Goal: Information Seeking & Learning: Learn about a topic

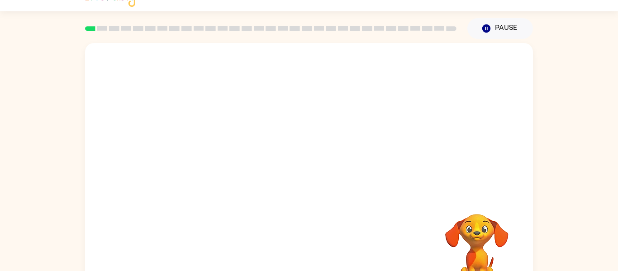
scroll to position [19, 0]
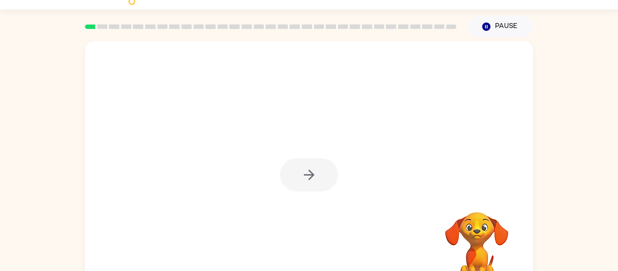
click at [327, 180] on div at bounding box center [309, 174] width 58 height 33
click at [327, 180] on button "button" at bounding box center [309, 174] width 58 height 33
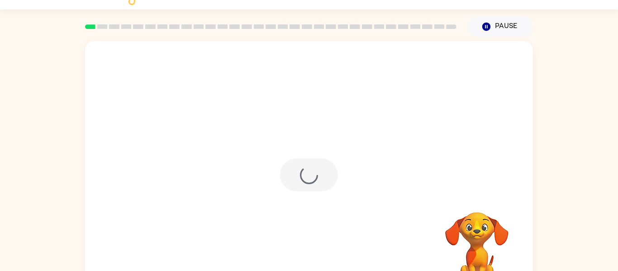
click at [327, 180] on div at bounding box center [309, 174] width 58 height 33
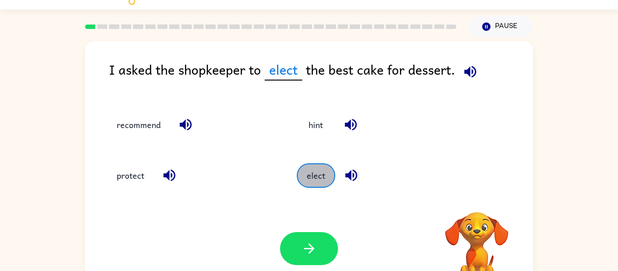
click at [327, 180] on button "elect" at bounding box center [316, 175] width 38 height 24
click at [272, 161] on div "protect" at bounding box center [184, 171] width 189 height 51
click at [323, 185] on button "elect" at bounding box center [315, 175] width 38 height 24
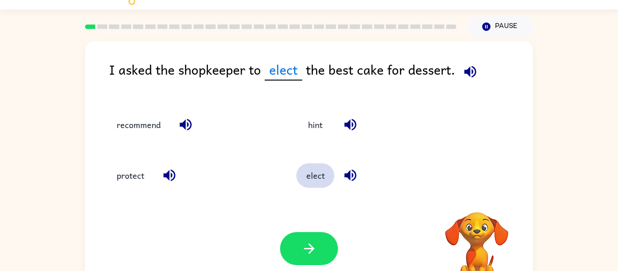
click at [323, 185] on button "elect" at bounding box center [315, 175] width 38 height 24
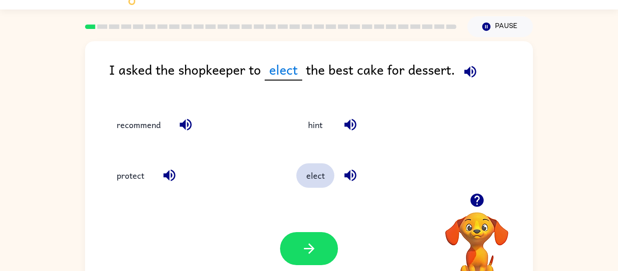
click at [323, 185] on button "elect" at bounding box center [315, 175] width 38 height 24
click at [314, 123] on button "hint" at bounding box center [316, 124] width 38 height 24
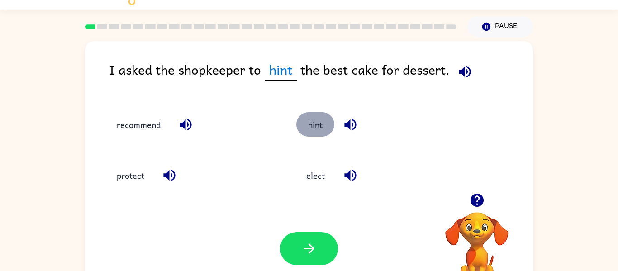
click at [314, 123] on button "hint" at bounding box center [315, 124] width 38 height 24
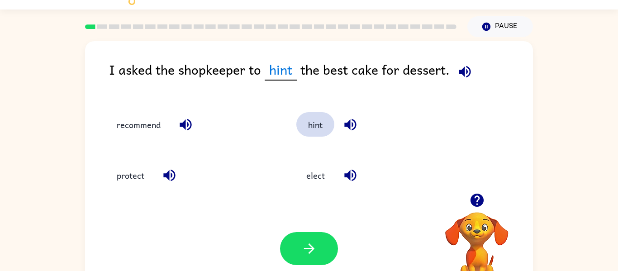
click at [314, 123] on button "hint" at bounding box center [315, 124] width 38 height 24
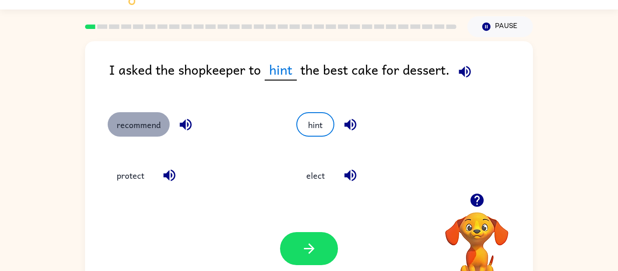
click at [152, 125] on button "recommend" at bounding box center [139, 124] width 62 height 24
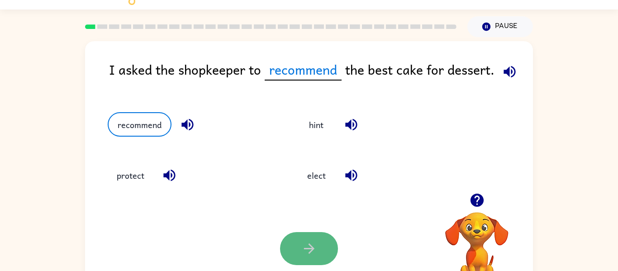
click at [289, 249] on button "button" at bounding box center [309, 248] width 58 height 33
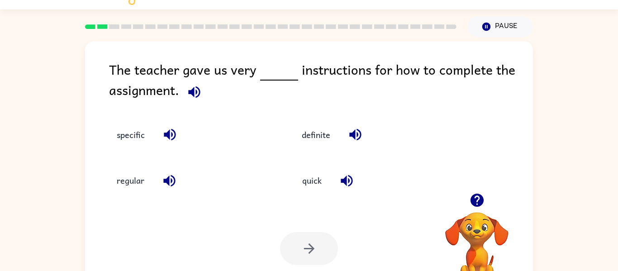
click at [193, 88] on icon "button" at bounding box center [194, 92] width 12 height 12
click at [142, 136] on button "specific" at bounding box center [131, 135] width 46 height 24
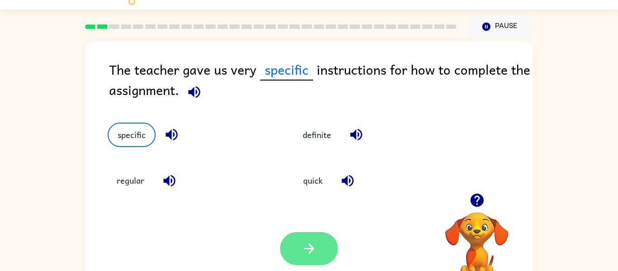
click at [308, 244] on icon "button" at bounding box center [309, 249] width 16 height 16
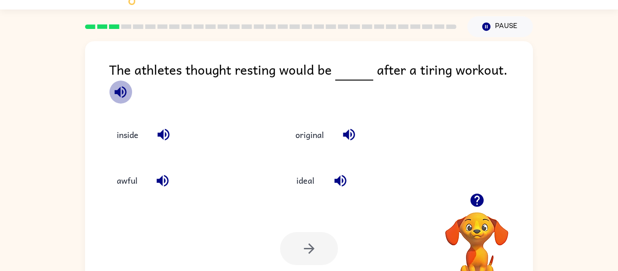
click at [126, 86] on icon "button" at bounding box center [120, 92] width 12 height 12
click at [126, 179] on button "awful" at bounding box center [127, 180] width 39 height 24
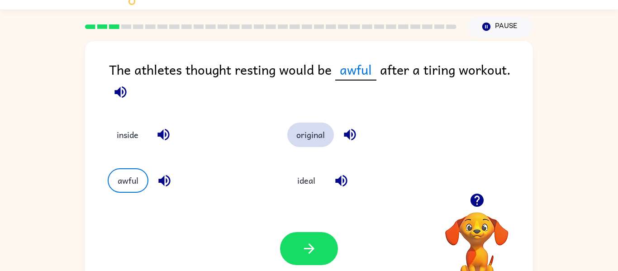
click at [297, 144] on button "original" at bounding box center [310, 135] width 47 height 24
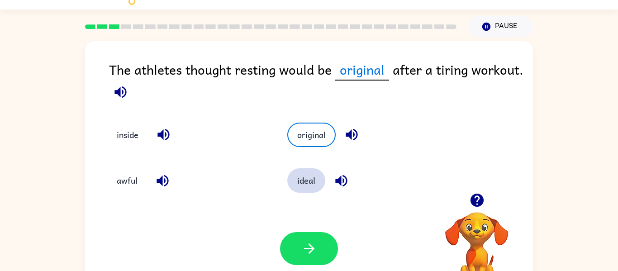
click at [289, 181] on button "ideal" at bounding box center [306, 180] width 38 height 24
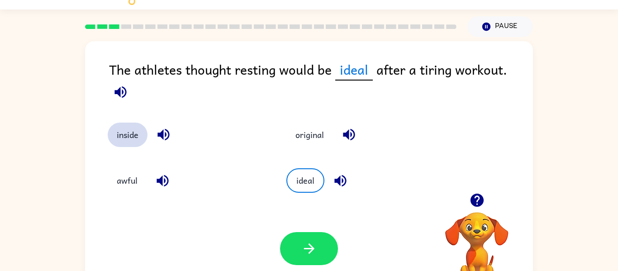
click at [128, 123] on button "inside" at bounding box center [128, 135] width 40 height 24
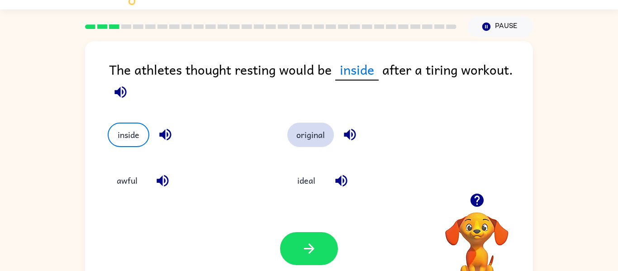
click at [323, 129] on button "original" at bounding box center [310, 135] width 47 height 24
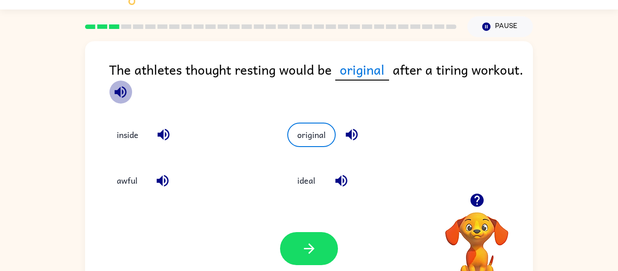
click at [125, 95] on icon "button" at bounding box center [120, 92] width 12 height 12
click at [308, 176] on button "ideal" at bounding box center [306, 180] width 38 height 24
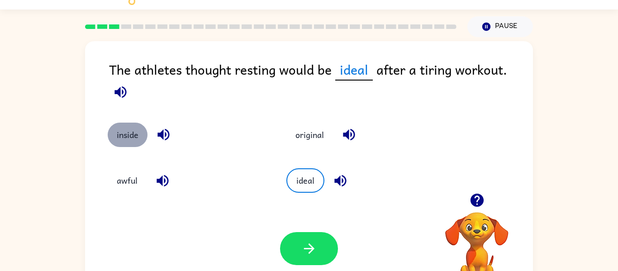
click at [125, 123] on button "inside" at bounding box center [128, 135] width 40 height 24
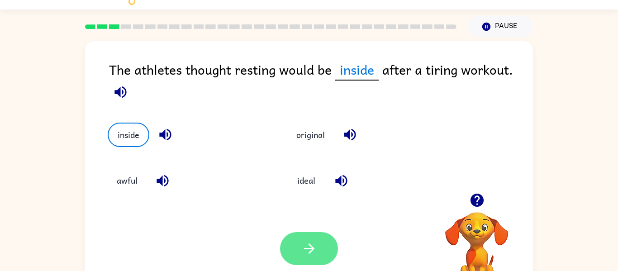
click at [287, 248] on button "button" at bounding box center [309, 248] width 58 height 33
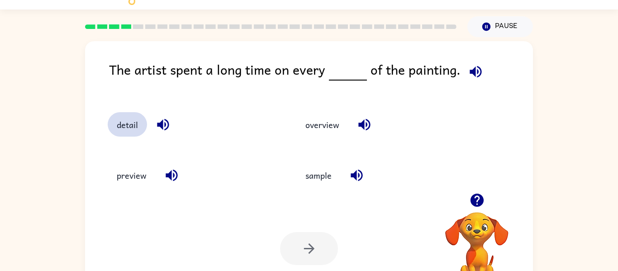
click at [128, 124] on button "detail" at bounding box center [127, 124] width 39 height 24
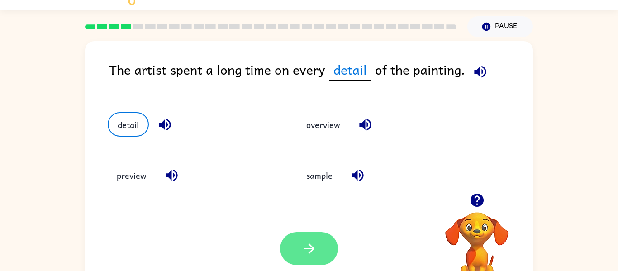
click at [289, 250] on button "button" at bounding box center [309, 248] width 58 height 33
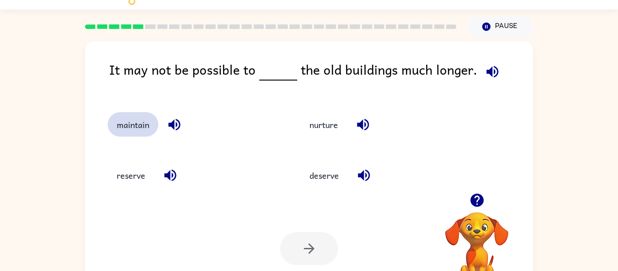
click at [119, 120] on button "maintain" at bounding box center [133, 124] width 51 height 24
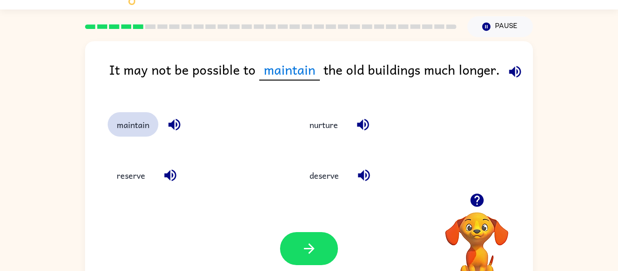
click at [125, 123] on button "maintain" at bounding box center [133, 124] width 51 height 24
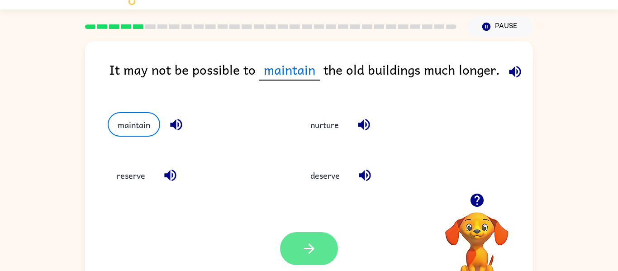
click at [309, 246] on icon "button" at bounding box center [308, 248] width 10 height 10
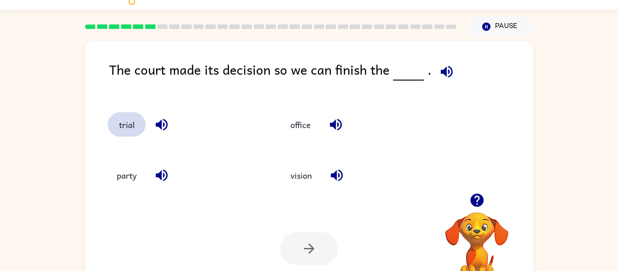
click at [121, 130] on button "trial" at bounding box center [127, 124] width 38 height 24
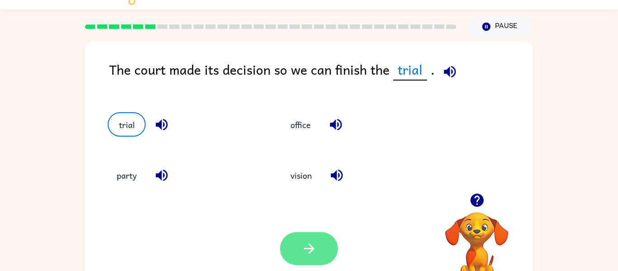
click at [316, 254] on icon "button" at bounding box center [309, 249] width 16 height 16
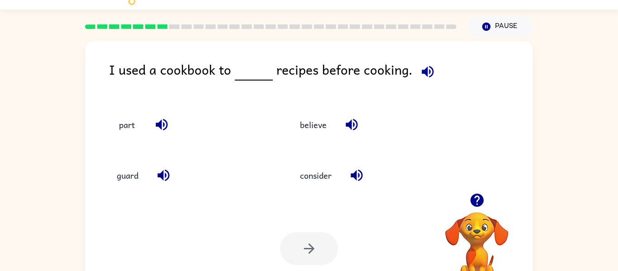
click at [108, 108] on div "part" at bounding box center [181, 120] width 183 height 51
click at [124, 125] on button "part" at bounding box center [127, 124] width 38 height 24
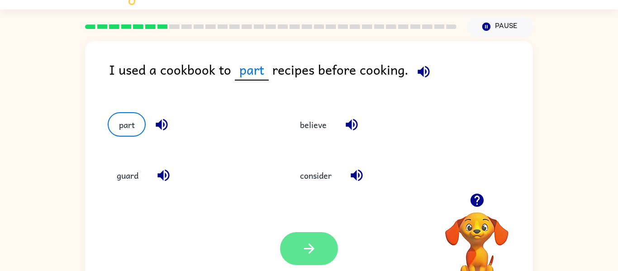
click at [327, 249] on button "button" at bounding box center [309, 248] width 58 height 33
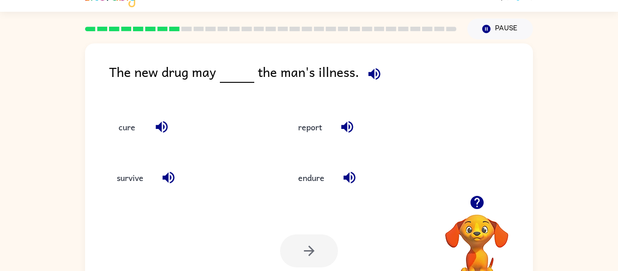
scroll to position [15, 0]
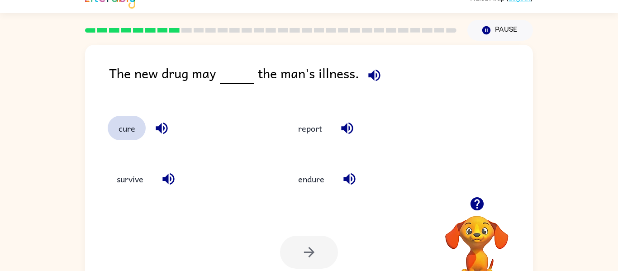
click at [132, 134] on button "cure" at bounding box center [127, 128] width 38 height 24
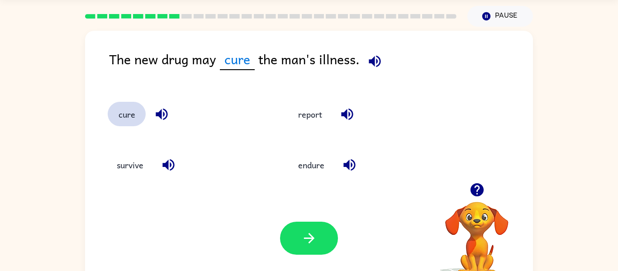
scroll to position [47, 0]
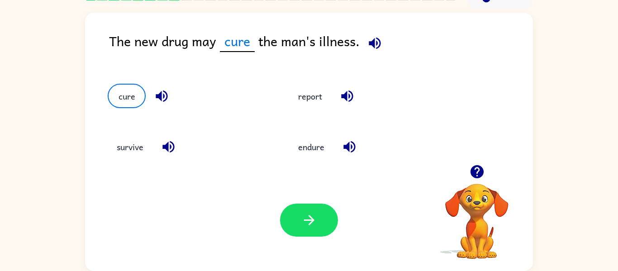
click at [343, 225] on div "Your browser must support playing .mp4 files to use Literably. Please try using…" at bounding box center [309, 220] width 448 height 102
click at [327, 219] on button "button" at bounding box center [309, 220] width 58 height 33
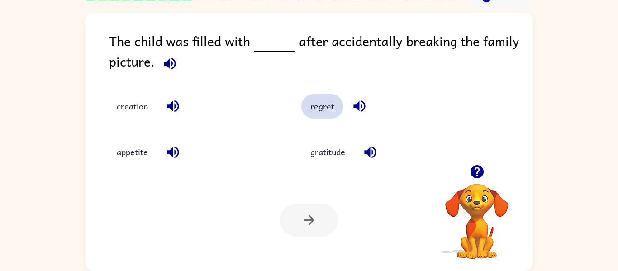
click at [319, 106] on button "regret" at bounding box center [322, 106] width 42 height 24
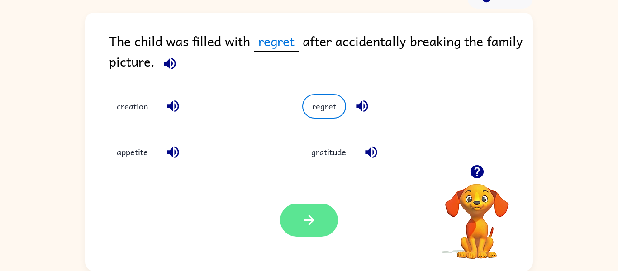
click at [317, 227] on button "button" at bounding box center [309, 220] width 58 height 33
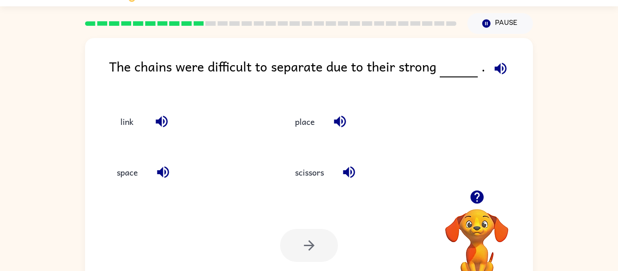
scroll to position [20, 0]
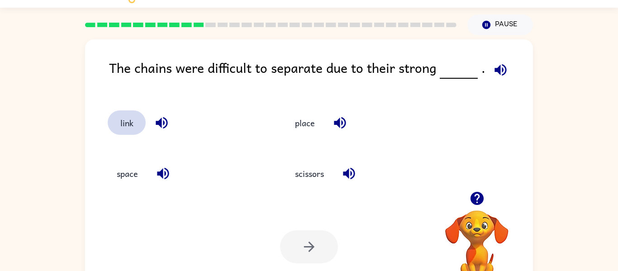
click at [122, 127] on button "link" at bounding box center [127, 122] width 38 height 24
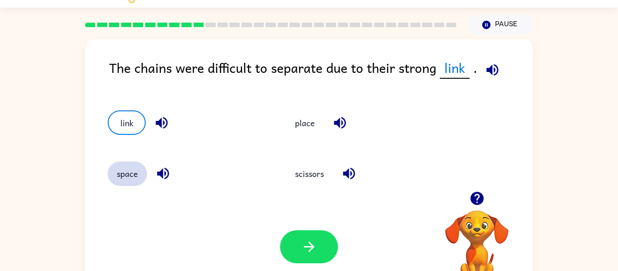
click at [137, 174] on button "space" at bounding box center [127, 173] width 39 height 24
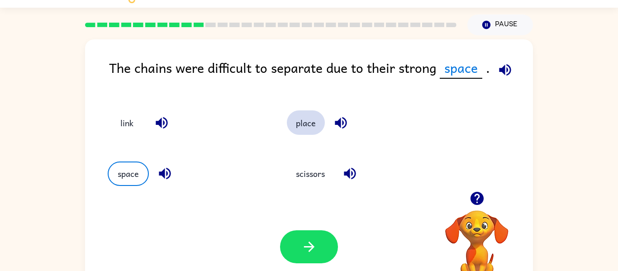
click at [306, 129] on button "place" at bounding box center [306, 122] width 38 height 24
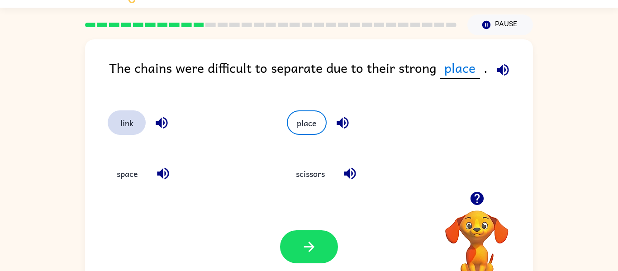
click at [127, 120] on button "link" at bounding box center [127, 122] width 38 height 24
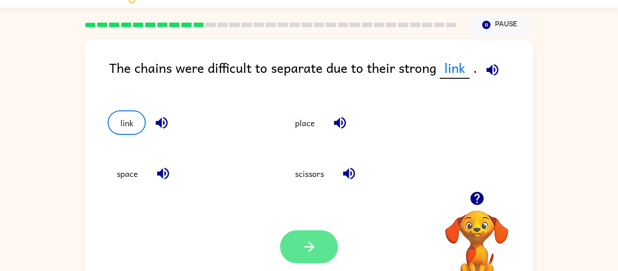
click at [286, 257] on button "button" at bounding box center [309, 246] width 58 height 33
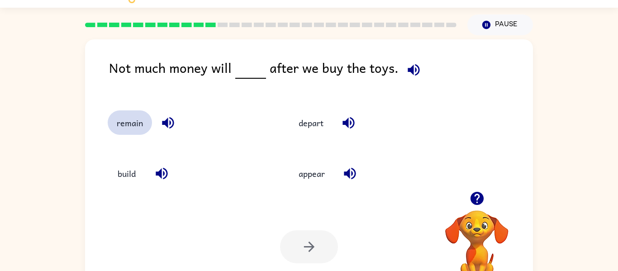
click at [124, 124] on button "remain" at bounding box center [130, 122] width 44 height 24
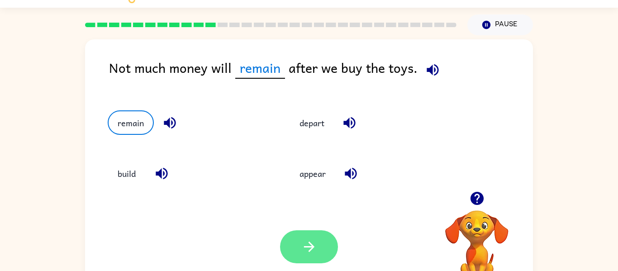
click at [281, 249] on button "button" at bounding box center [309, 246] width 58 height 33
click at [298, 243] on div at bounding box center [309, 246] width 58 height 33
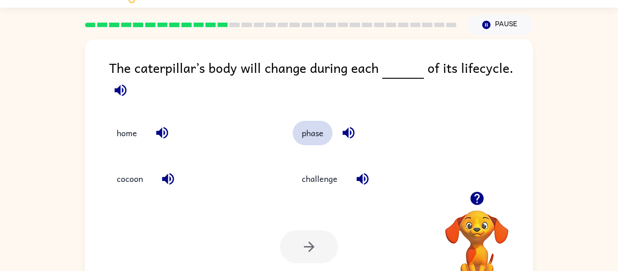
click at [323, 130] on button "phase" at bounding box center [313, 133] width 40 height 24
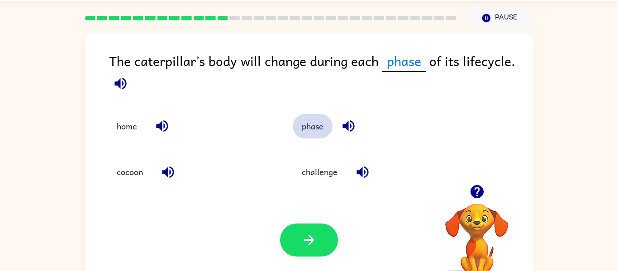
scroll to position [44, 0]
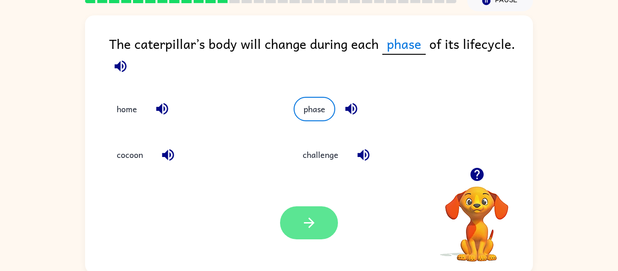
click at [310, 233] on button "button" at bounding box center [309, 222] width 58 height 33
click at [311, 229] on div at bounding box center [309, 222] width 58 height 33
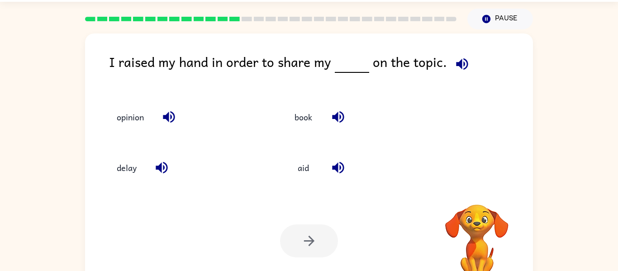
scroll to position [0, 0]
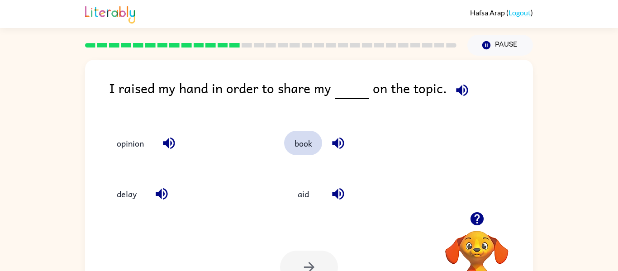
click at [308, 139] on button "book" at bounding box center [303, 143] width 38 height 24
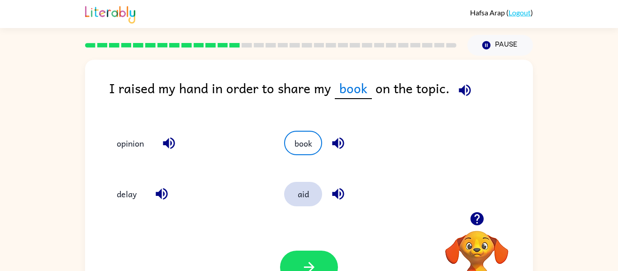
click at [304, 205] on button "aid" at bounding box center [303, 194] width 38 height 24
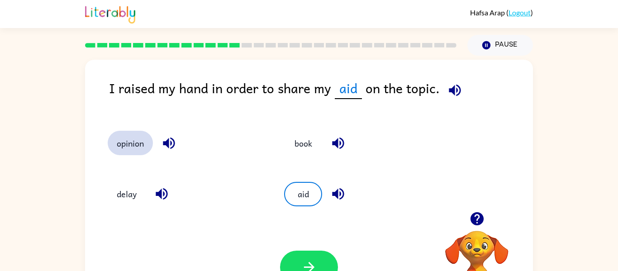
click at [123, 148] on button "opinion" at bounding box center [130, 143] width 45 height 24
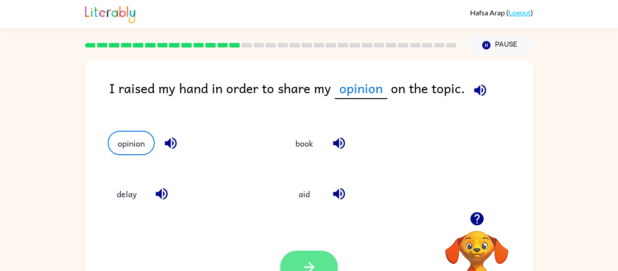
click at [330, 269] on button "button" at bounding box center [309, 267] width 58 height 33
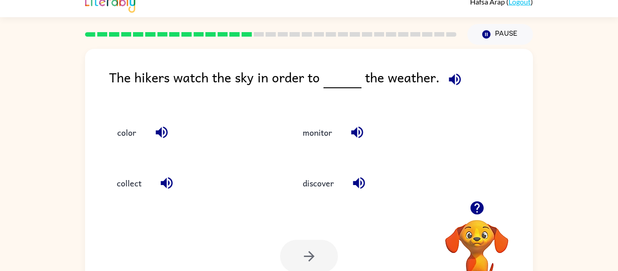
scroll to position [14, 0]
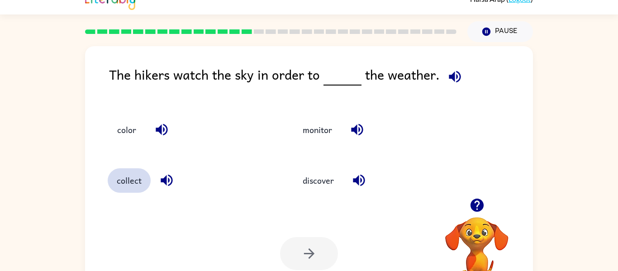
click at [128, 179] on button "collect" at bounding box center [129, 180] width 43 height 24
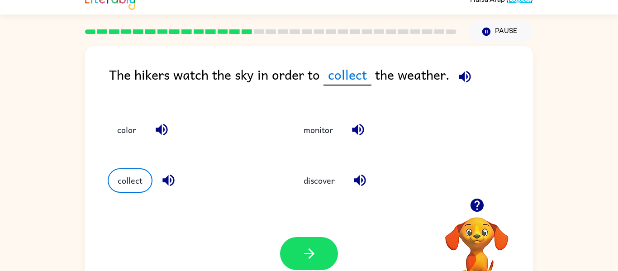
click at [346, 126] on div "monitor" at bounding box center [377, 129] width 166 height 24
click at [320, 136] on button "monitor" at bounding box center [317, 129] width 47 height 24
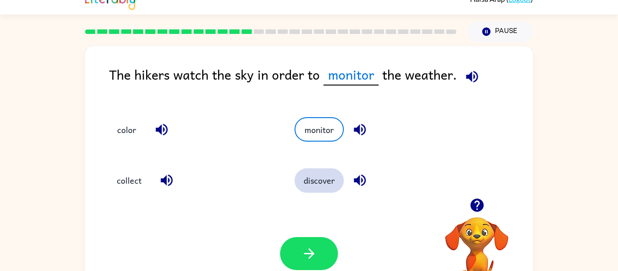
click at [323, 177] on button "discover" at bounding box center [318, 180] width 49 height 24
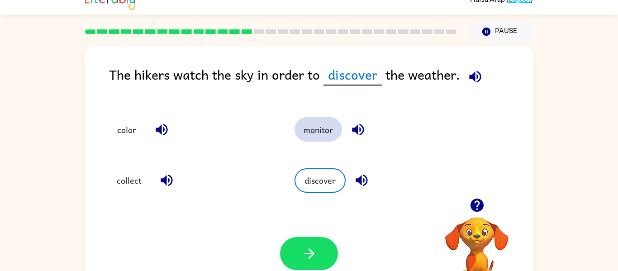
click at [330, 128] on button "monitor" at bounding box center [317, 129] width 47 height 24
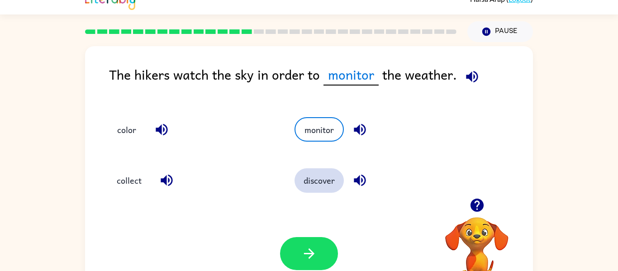
click at [316, 174] on button "discover" at bounding box center [318, 180] width 49 height 24
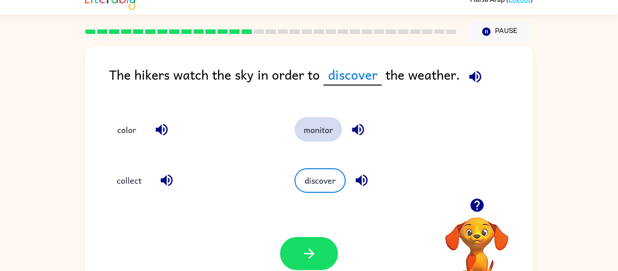
click at [316, 133] on button "monitor" at bounding box center [317, 129] width 47 height 24
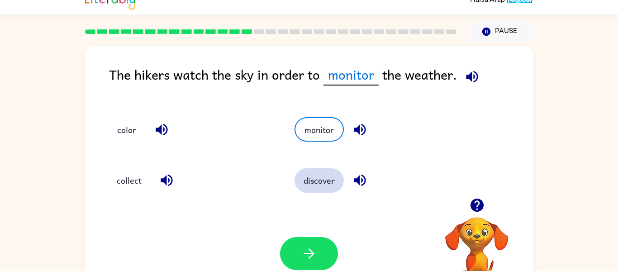
click at [303, 180] on button "discover" at bounding box center [318, 180] width 49 height 24
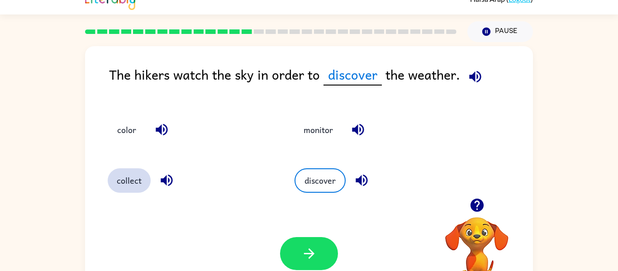
click at [142, 191] on button "collect" at bounding box center [129, 180] width 43 height 24
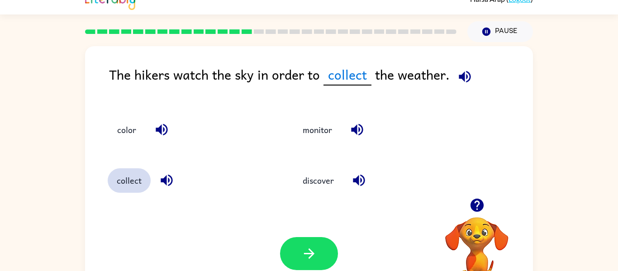
scroll to position [0, 0]
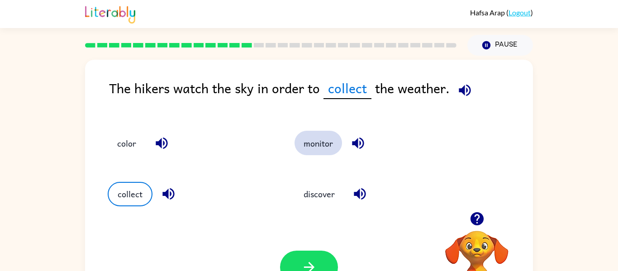
click at [332, 137] on button "monitor" at bounding box center [317, 143] width 47 height 24
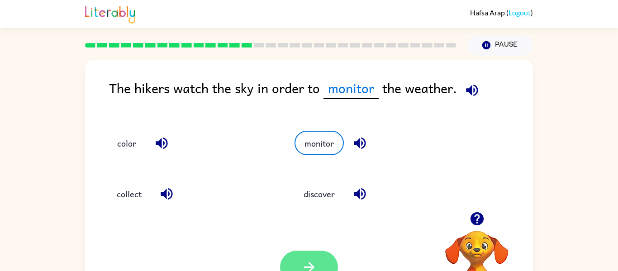
click at [298, 253] on button "button" at bounding box center [309, 267] width 58 height 33
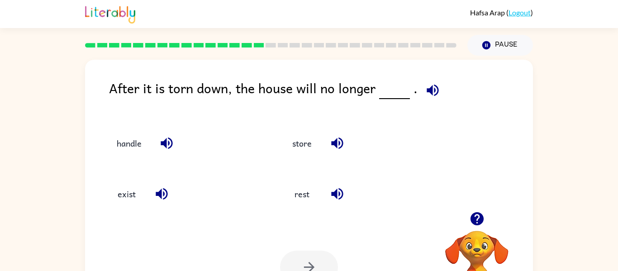
click at [118, 217] on div "Your browser must support playing .mp4 files to use Literably. Please try using…" at bounding box center [309, 267] width 448 height 102
click at [119, 196] on button "exist" at bounding box center [127, 194] width 38 height 24
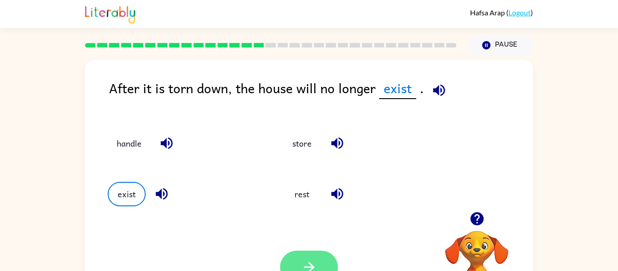
click at [314, 269] on icon "button" at bounding box center [309, 267] width 16 height 16
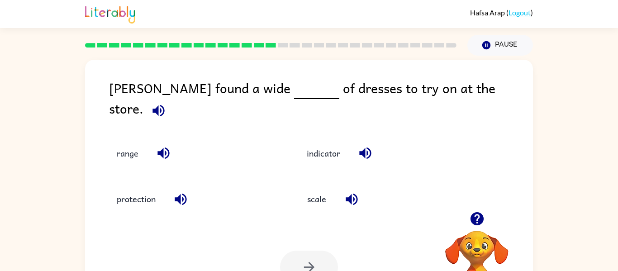
click at [331, 222] on div "Your browser must support playing .mp4 files to use Literably. Please try using…" at bounding box center [309, 267] width 448 height 102
click at [326, 163] on div "indicator" at bounding box center [375, 147] width 190 height 46
click at [112, 154] on div "range" at bounding box center [192, 153] width 169 height 24
click at [119, 141] on button "range" at bounding box center [128, 153] width 40 height 24
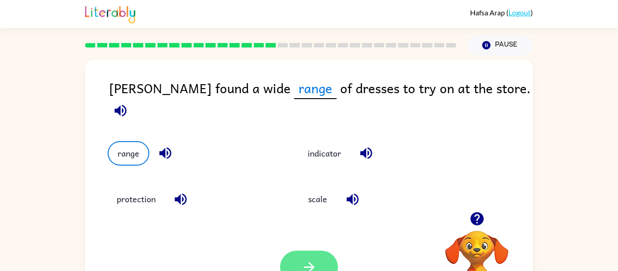
click at [327, 262] on button "button" at bounding box center [309, 267] width 58 height 33
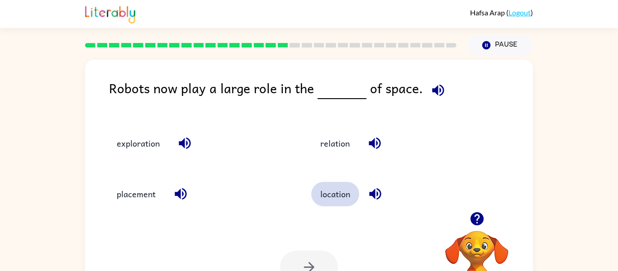
click at [346, 204] on button "location" at bounding box center [335, 194] width 48 height 24
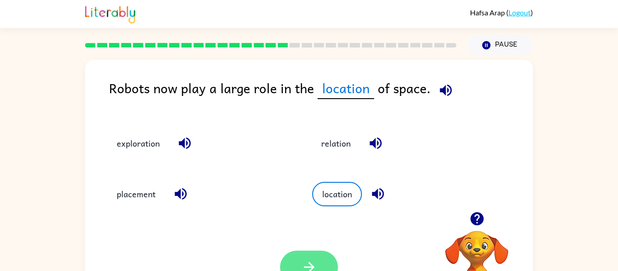
click at [320, 266] on button "button" at bounding box center [309, 267] width 58 height 33
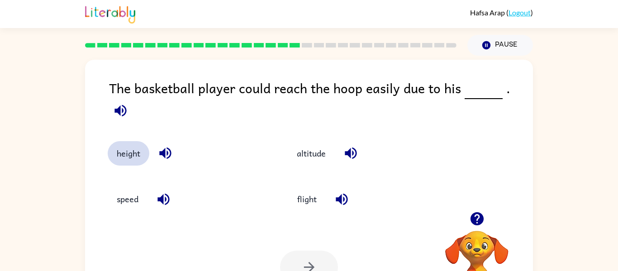
click at [137, 147] on button "height" at bounding box center [129, 153] width 42 height 24
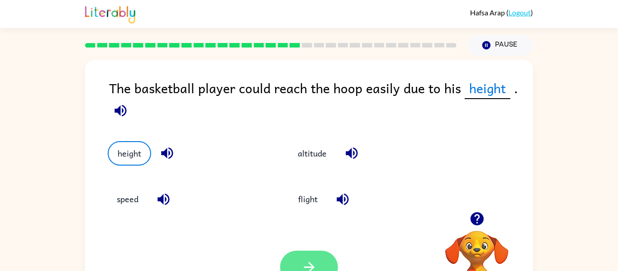
click at [309, 264] on icon "button" at bounding box center [308, 267] width 10 height 10
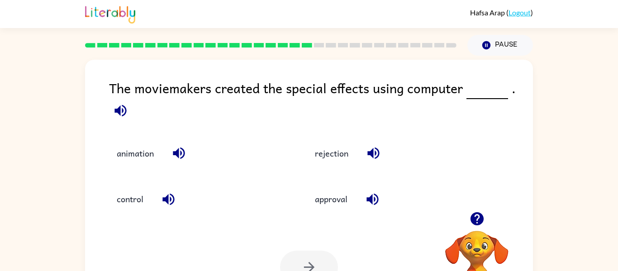
click at [108, 168] on div "animation" at bounding box center [189, 147] width 198 height 46
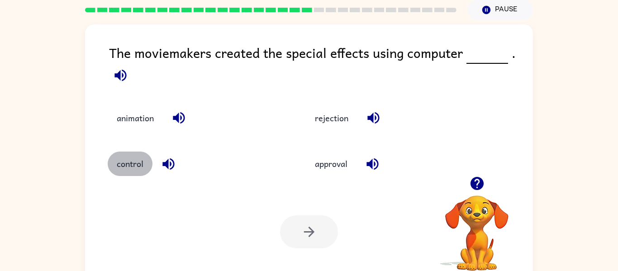
scroll to position [27, 0]
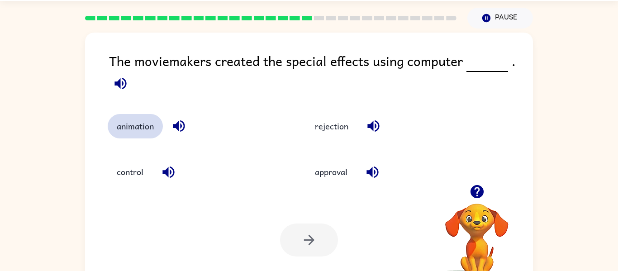
click at [139, 136] on button "animation" at bounding box center [135, 126] width 55 height 24
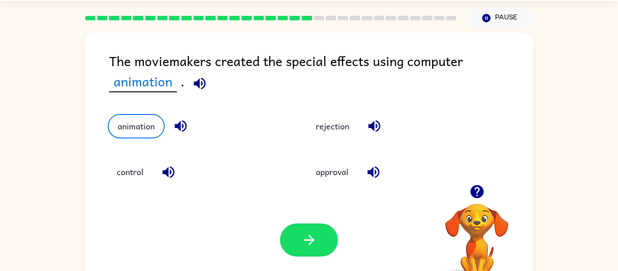
click at [338, 261] on div "Your browser must support playing .mp4 files to use Literably. Please try using…" at bounding box center [309, 240] width 448 height 102
click at [327, 238] on button "button" at bounding box center [309, 239] width 58 height 33
click at [331, 245] on div at bounding box center [309, 239] width 58 height 33
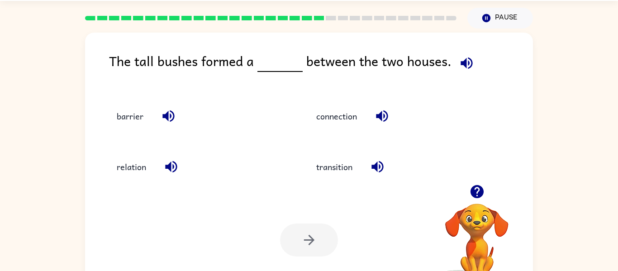
click at [147, 128] on div "barrier" at bounding box center [197, 116] width 179 height 24
click at [137, 116] on button "barrier" at bounding box center [130, 116] width 45 height 24
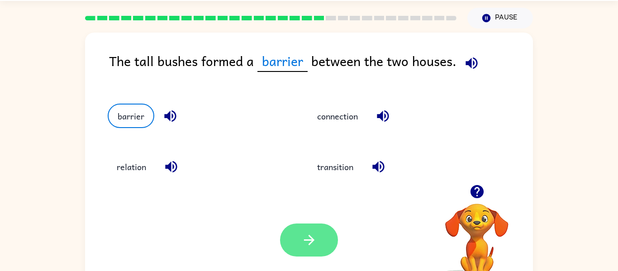
click at [319, 242] on button "button" at bounding box center [309, 239] width 58 height 33
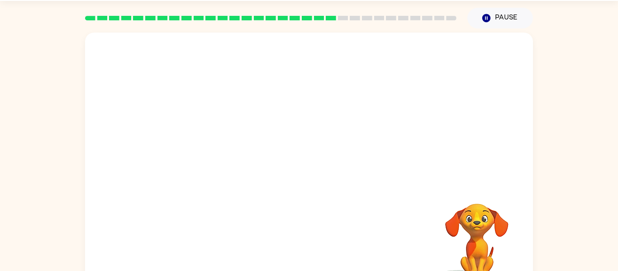
scroll to position [28, 0]
click at [221, 161] on video "Your browser must support playing .mp4 files to use Literably. Please try using…" at bounding box center [309, 108] width 448 height 152
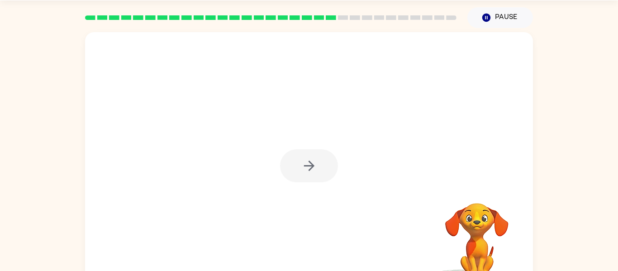
click at [287, 166] on div at bounding box center [309, 165] width 58 height 33
click at [305, 166] on icon "button" at bounding box center [308, 166] width 10 height 10
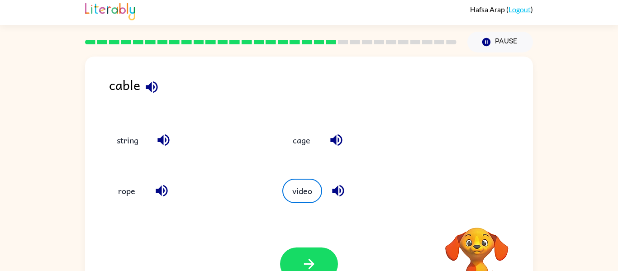
scroll to position [0, 0]
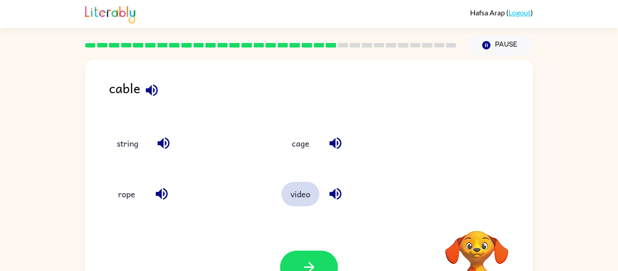
click at [310, 191] on button "video" at bounding box center [300, 194] width 38 height 24
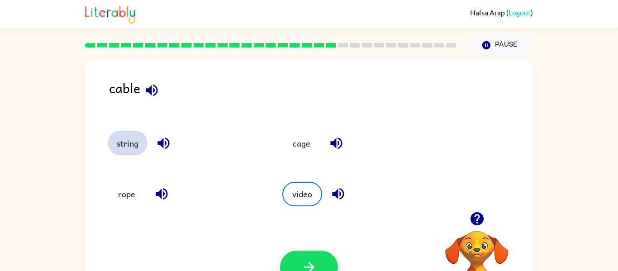
click at [122, 139] on button "string" at bounding box center [128, 143] width 40 height 24
click at [285, 244] on div "Your browser must support playing .mp4 files to use Literably. Please try using…" at bounding box center [309, 267] width 448 height 102
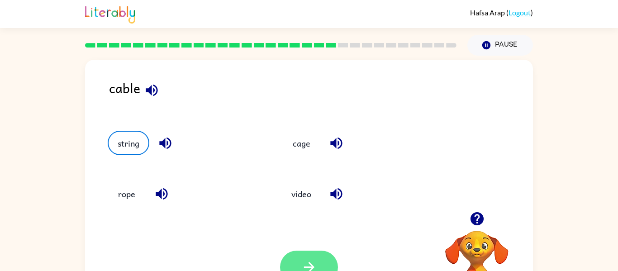
click at [306, 252] on button "button" at bounding box center [309, 267] width 58 height 33
click at [302, 257] on div at bounding box center [309, 267] width 58 height 33
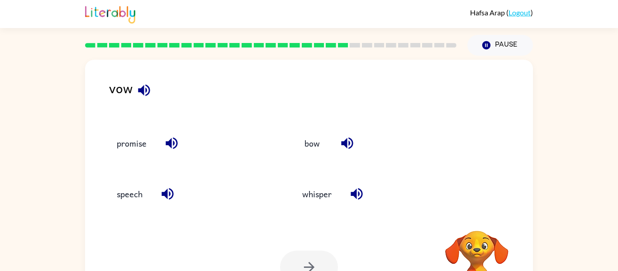
click at [298, 251] on div at bounding box center [309, 267] width 58 height 33
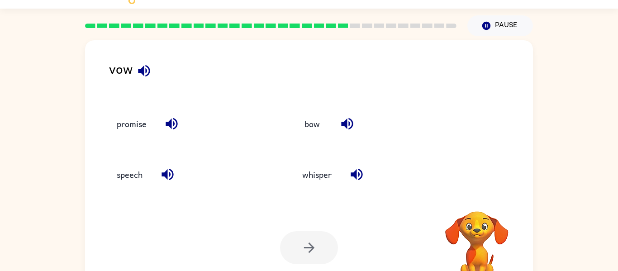
scroll to position [20, 0]
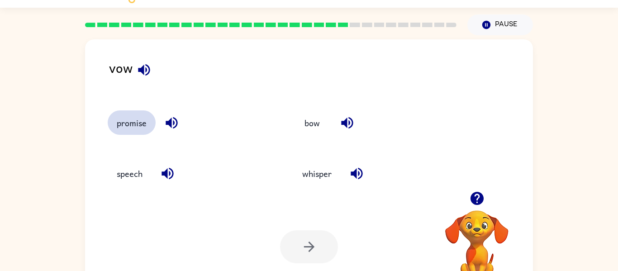
click at [142, 122] on button "promise" at bounding box center [132, 122] width 48 height 24
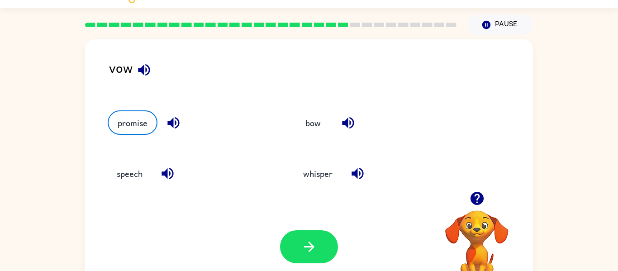
click at [270, 241] on div "Your browser must support playing .mp4 files to use Literably. Please try using…" at bounding box center [309, 247] width 448 height 102
click at [292, 234] on button "button" at bounding box center [309, 246] width 58 height 33
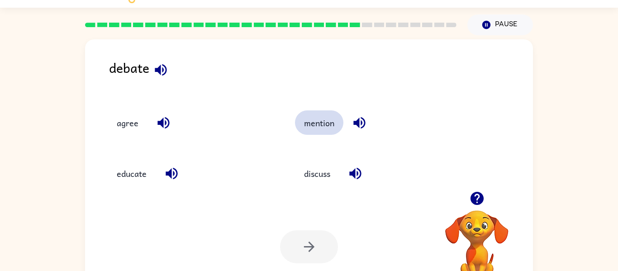
click at [328, 126] on button "mention" at bounding box center [319, 122] width 48 height 24
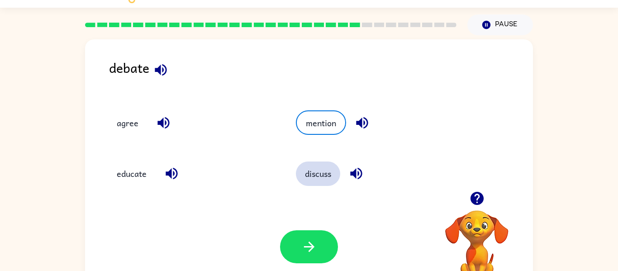
click at [322, 179] on button "discuss" at bounding box center [318, 173] width 44 height 24
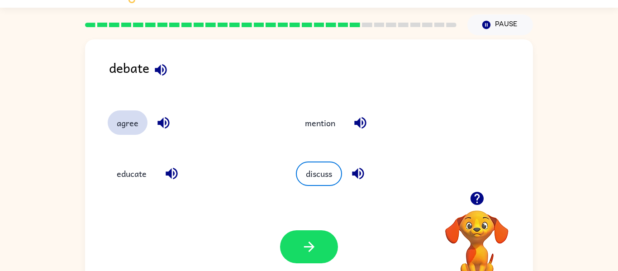
click at [137, 125] on button "agree" at bounding box center [128, 122] width 40 height 24
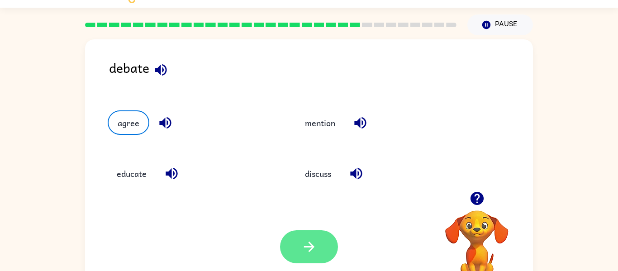
click at [320, 261] on button "button" at bounding box center [309, 246] width 58 height 33
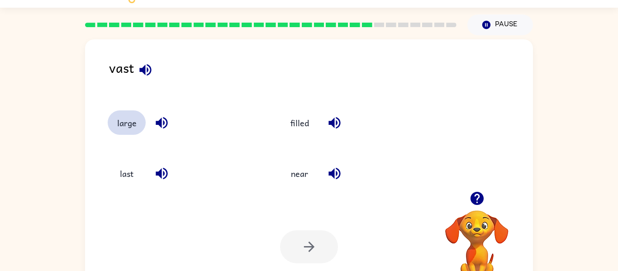
click at [122, 127] on button "large" at bounding box center [127, 122] width 38 height 24
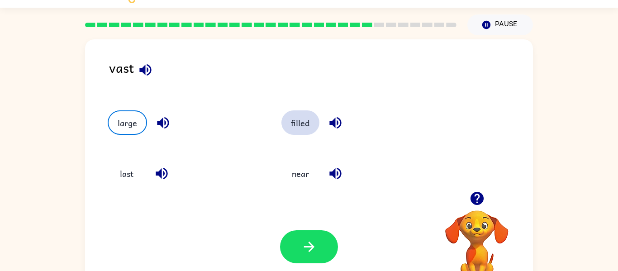
click at [299, 134] on button "filled" at bounding box center [300, 122] width 38 height 24
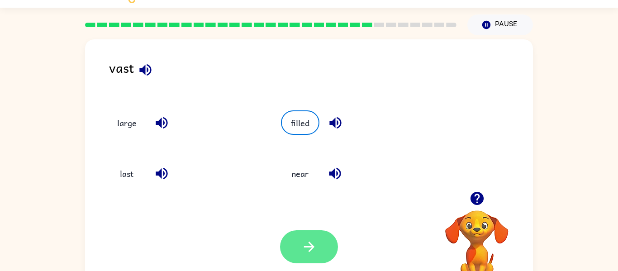
click at [297, 262] on button "button" at bounding box center [309, 246] width 58 height 33
click at [300, 247] on div at bounding box center [309, 246] width 58 height 33
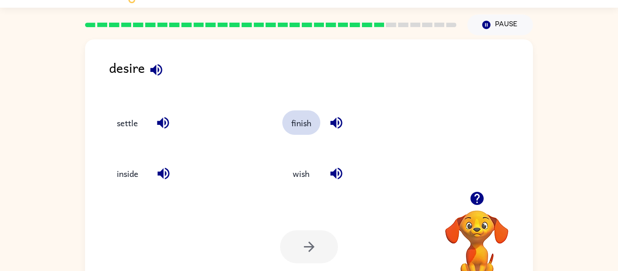
click at [311, 123] on button "finish" at bounding box center [301, 122] width 38 height 24
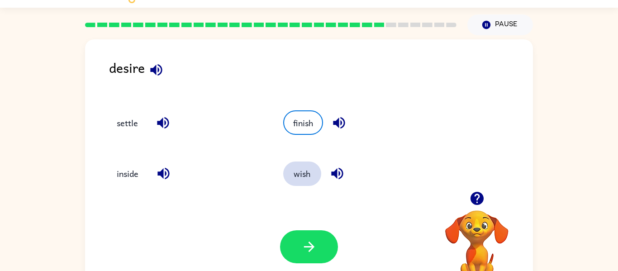
click at [307, 168] on button "wish" at bounding box center [302, 173] width 38 height 24
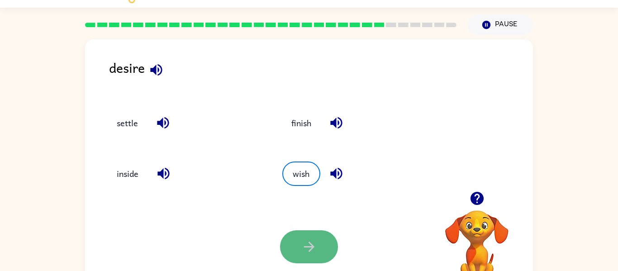
click at [305, 238] on button "button" at bounding box center [309, 246] width 58 height 33
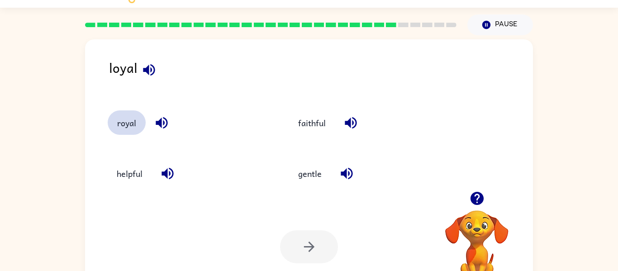
click at [134, 128] on button "royal" at bounding box center [127, 122] width 38 height 24
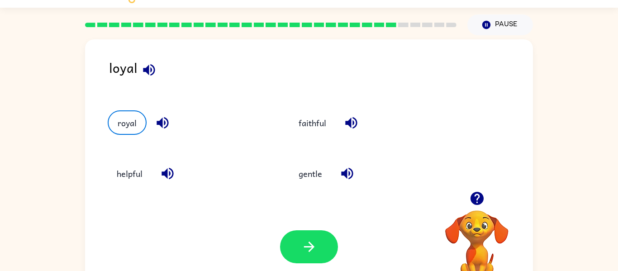
click at [292, 263] on div at bounding box center [309, 246] width 58 height 33
click at [317, 232] on button "button" at bounding box center [309, 246] width 58 height 33
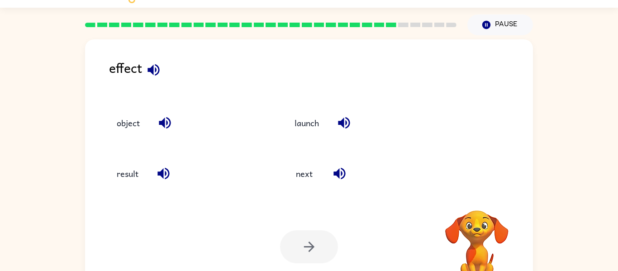
click at [307, 254] on div at bounding box center [309, 246] width 58 height 33
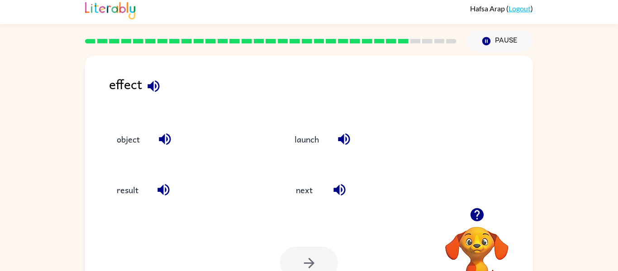
scroll to position [0, 0]
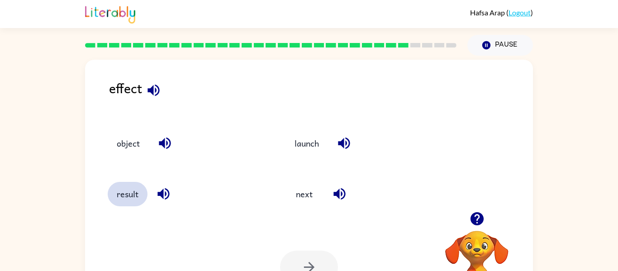
click at [124, 194] on button "result" at bounding box center [128, 194] width 40 height 24
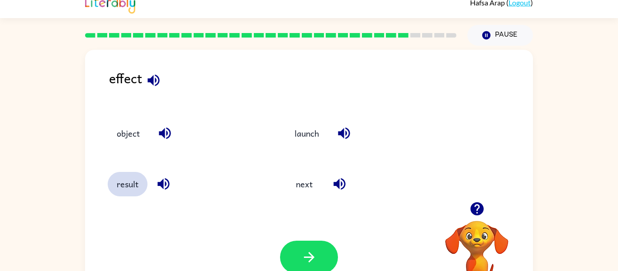
scroll to position [13, 0]
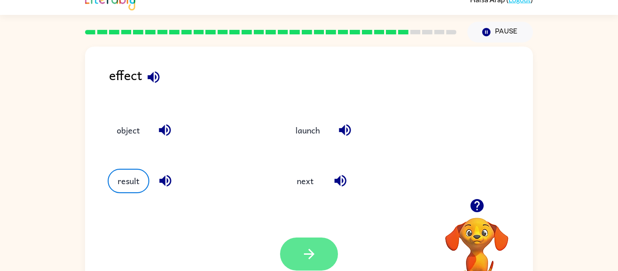
click at [332, 243] on button "button" at bounding box center [309, 253] width 58 height 33
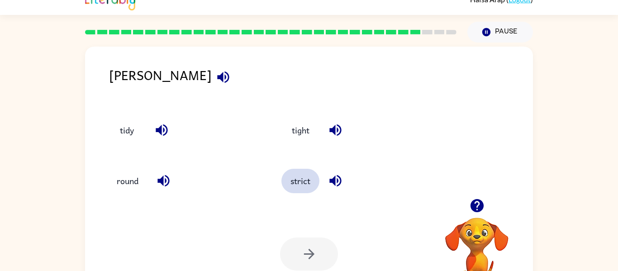
click at [300, 191] on button "strict" at bounding box center [300, 181] width 38 height 24
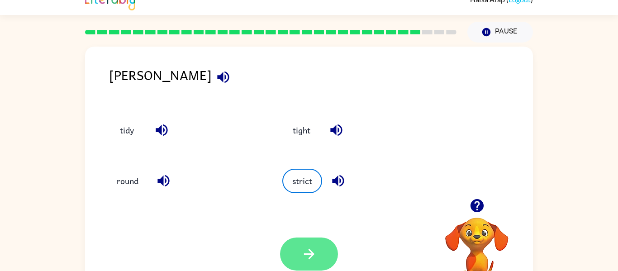
click at [306, 251] on icon "button" at bounding box center [309, 254] width 16 height 16
click at [307, 258] on div at bounding box center [309, 253] width 58 height 33
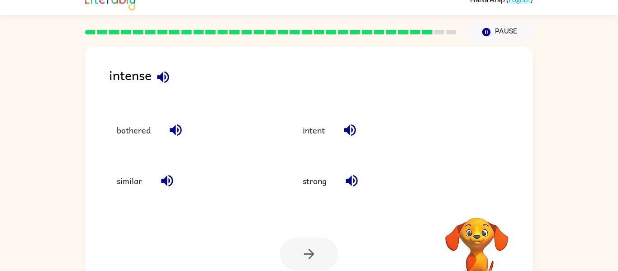
click at [311, 266] on div at bounding box center [309, 253] width 58 height 33
click at [134, 136] on button "bothered" at bounding box center [134, 130] width 52 height 24
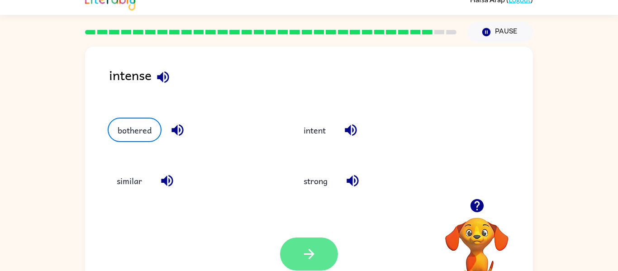
click at [303, 254] on icon "button" at bounding box center [309, 254] width 16 height 16
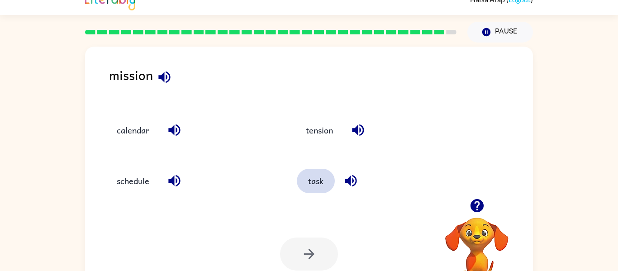
click at [323, 181] on button "task" at bounding box center [316, 181] width 38 height 24
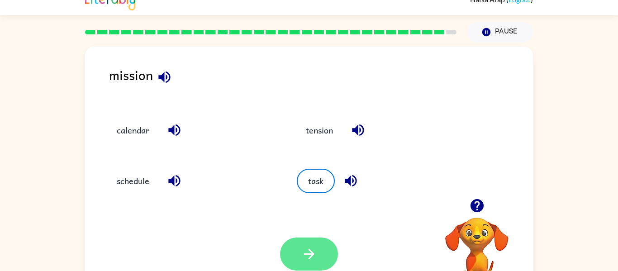
click at [311, 257] on icon "button" at bounding box center [308, 254] width 10 height 10
